Goal: Information Seeking & Learning: Learn about a topic

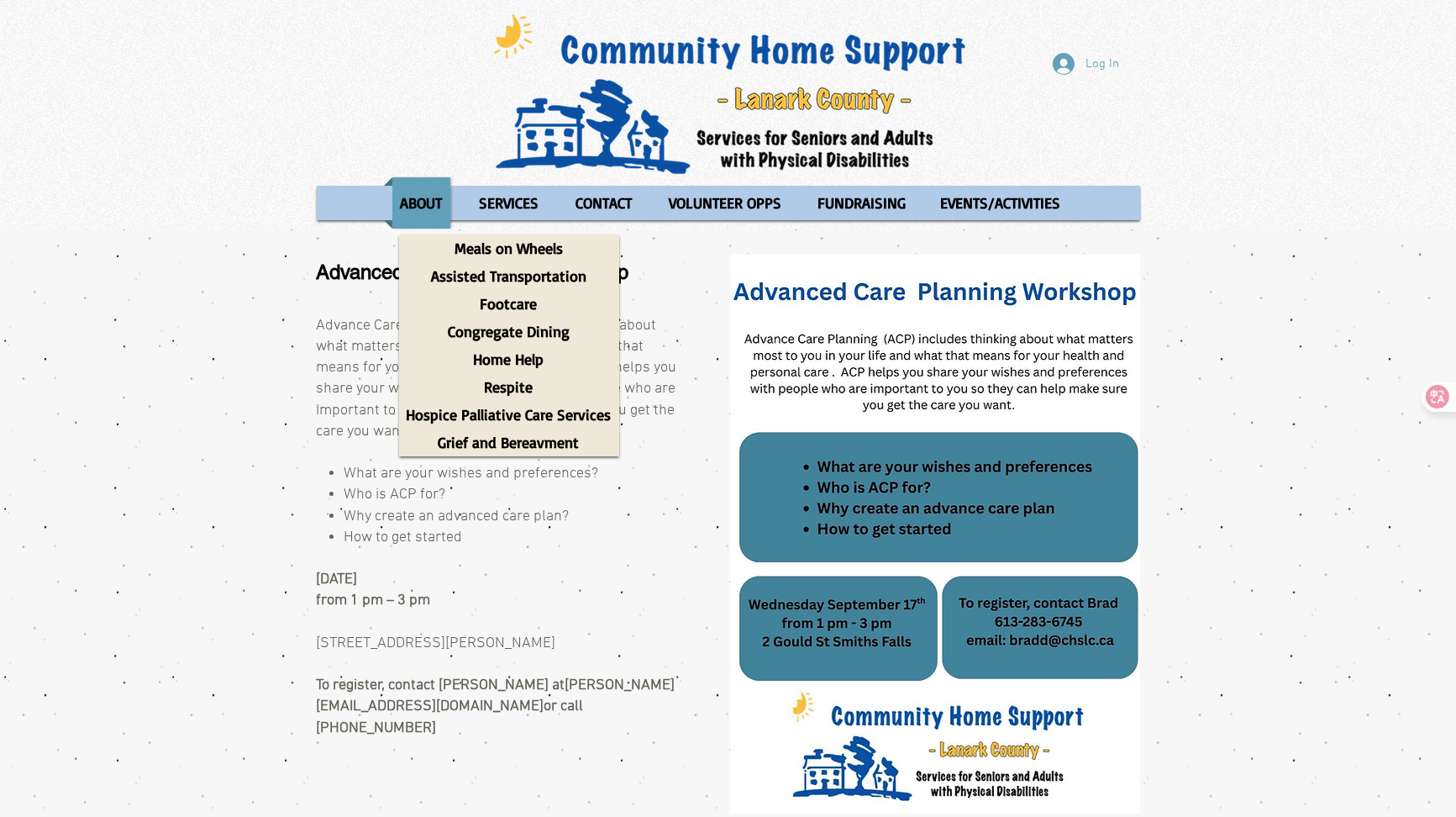
click at [558, 274] on p "Assisted Transportation" at bounding box center [508, 276] width 171 height 28
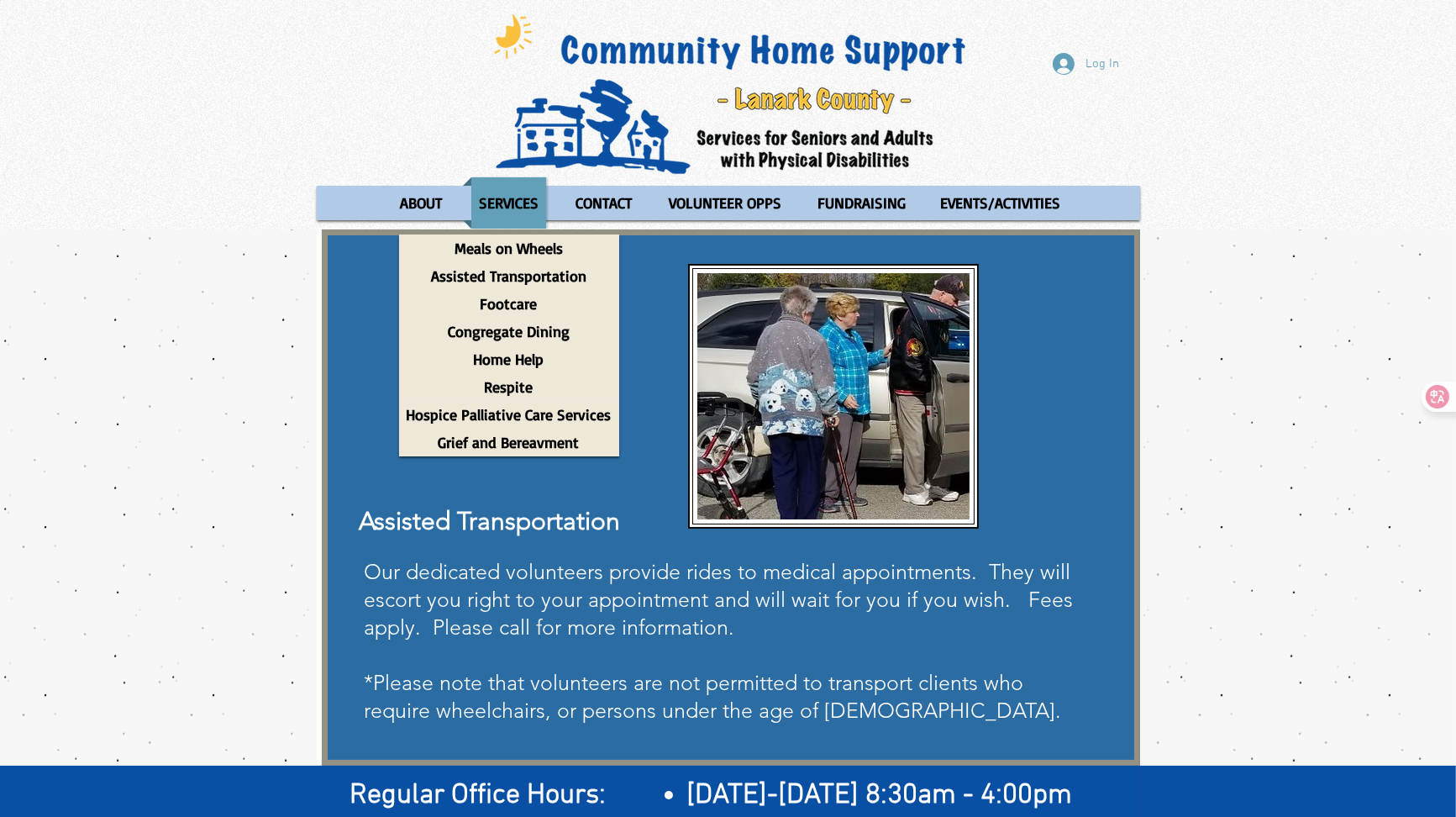
click at [522, 308] on p "Footcare" at bounding box center [509, 304] width 72 height 28
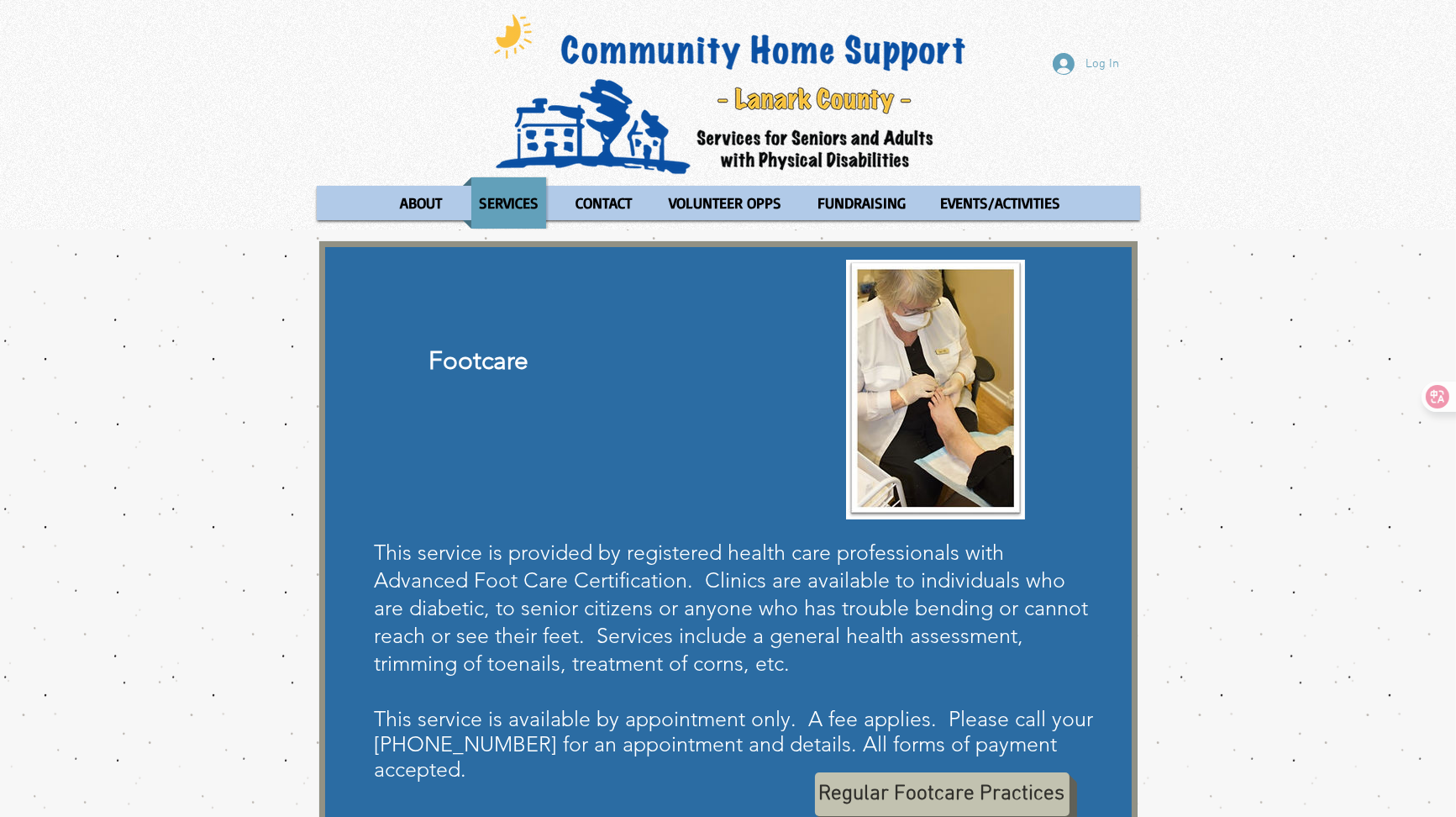
scroll to position [84, 0]
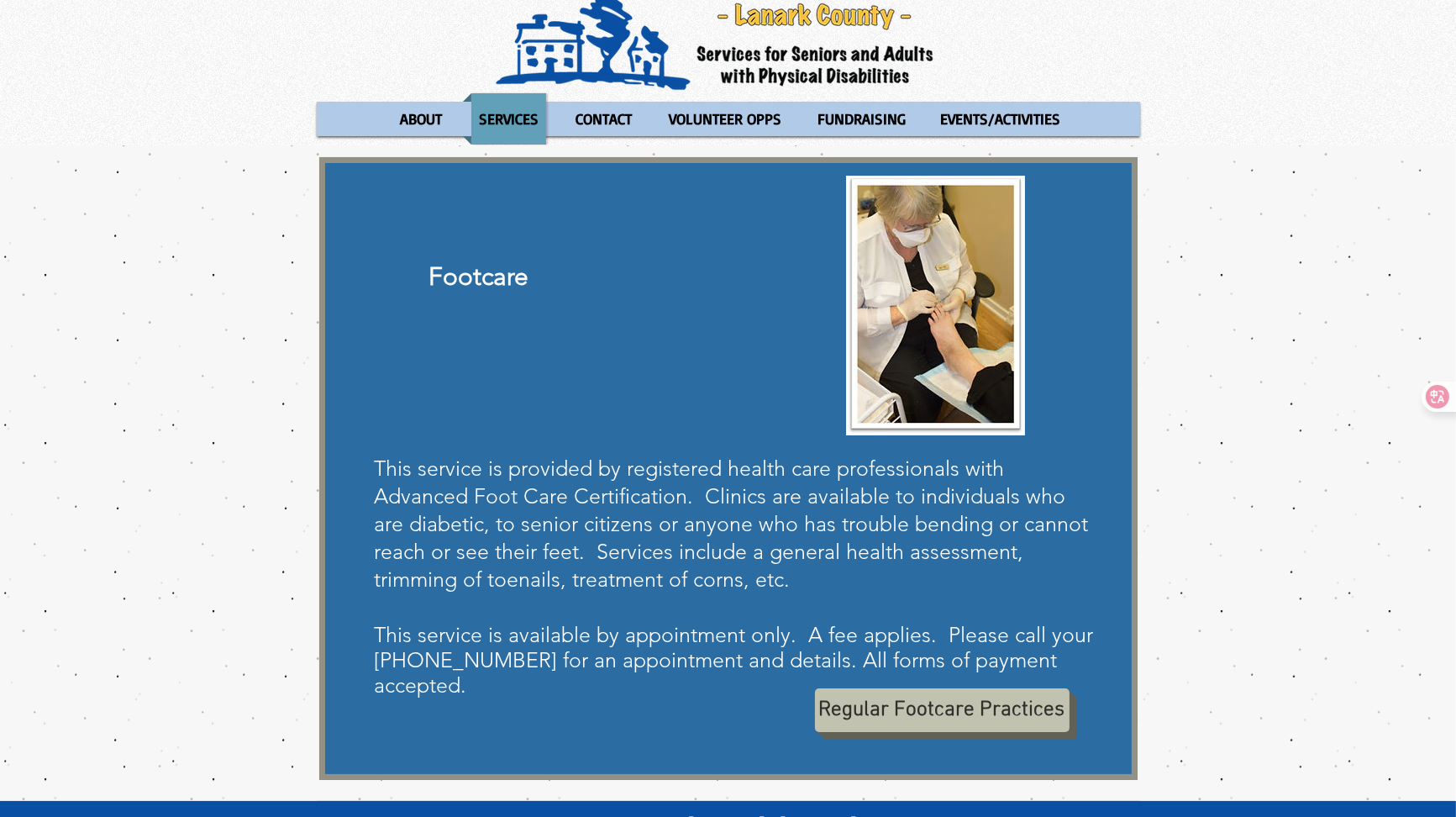
click at [633, 554] on span "This service is provided by registered health care professionals with Advanced …" at bounding box center [732, 524] width 714 height 137
